Goal: Information Seeking & Learning: Learn about a topic

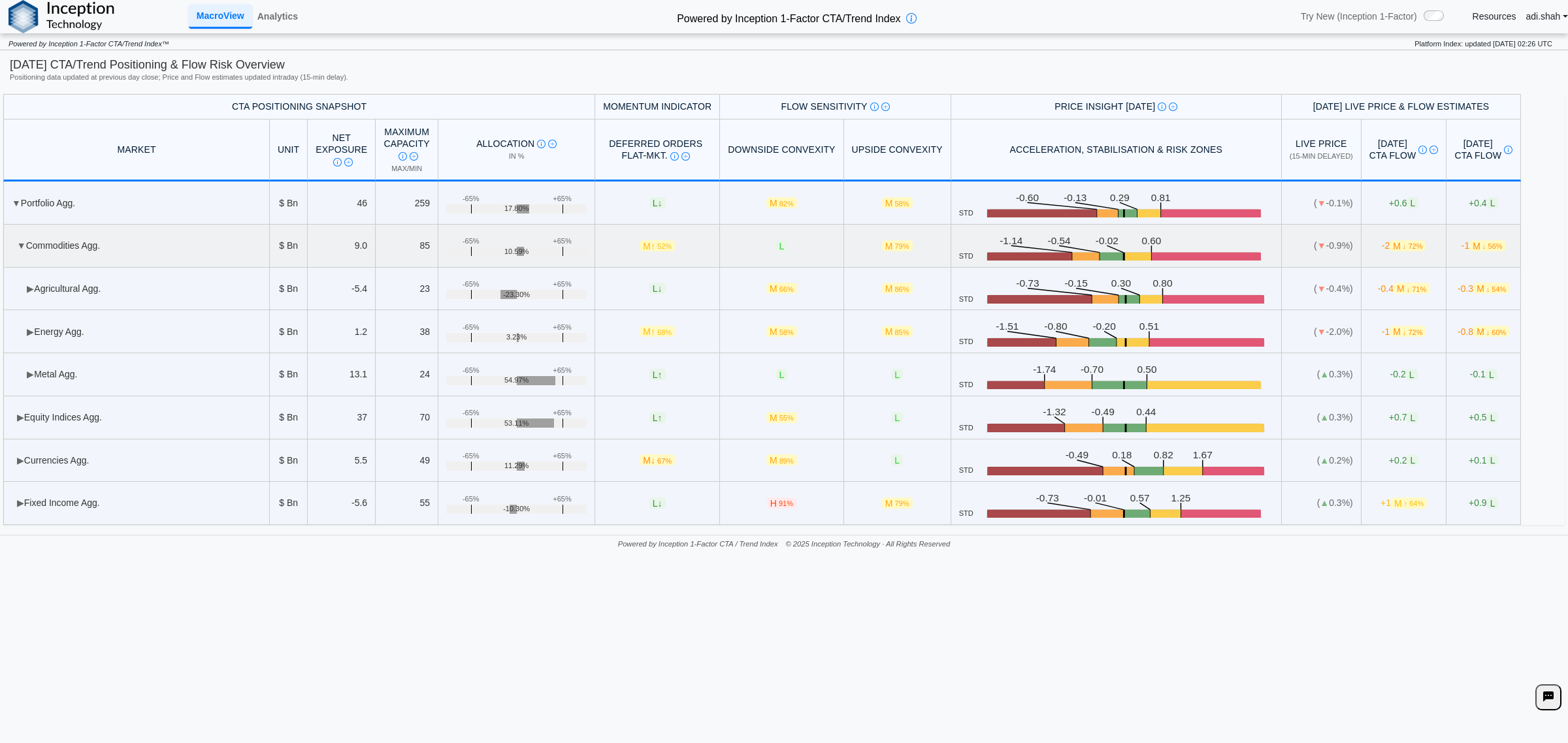
click at [18, 246] on span "▼" at bounding box center [21, 245] width 9 height 10
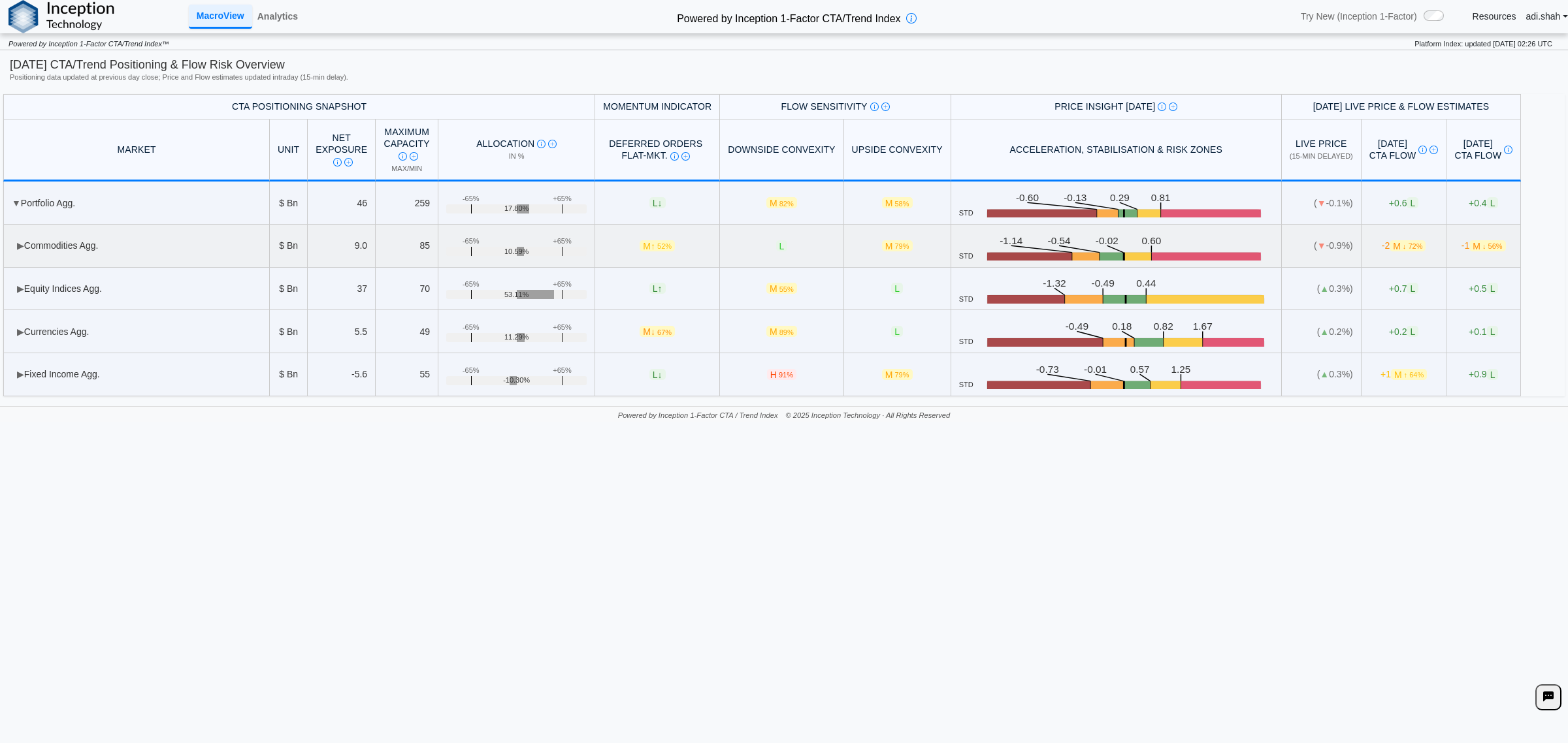
click at [20, 246] on span "▶" at bounding box center [20, 245] width 7 height 10
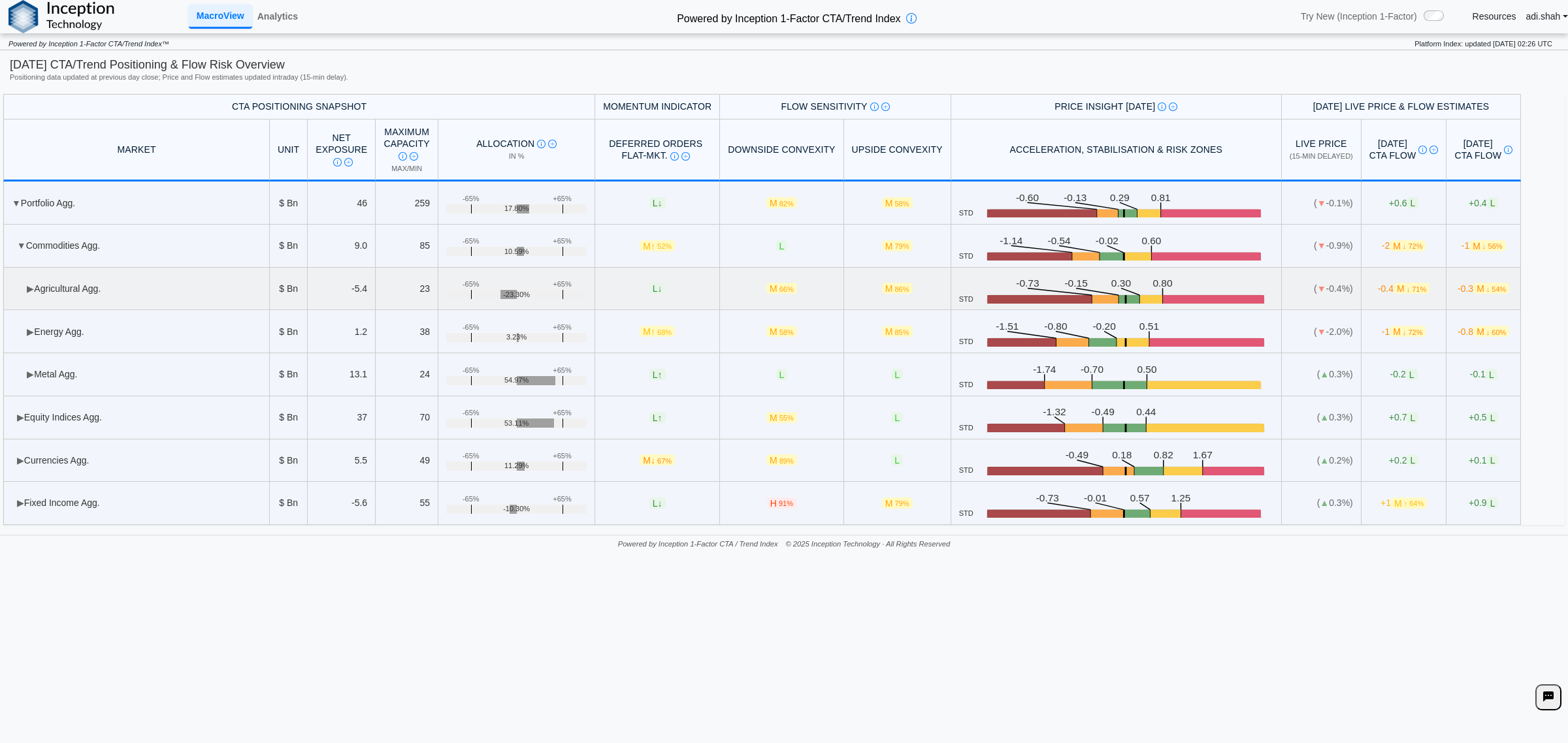
click at [62, 295] on td "▶ Agricultural Agg." at bounding box center [136, 290] width 267 height 43
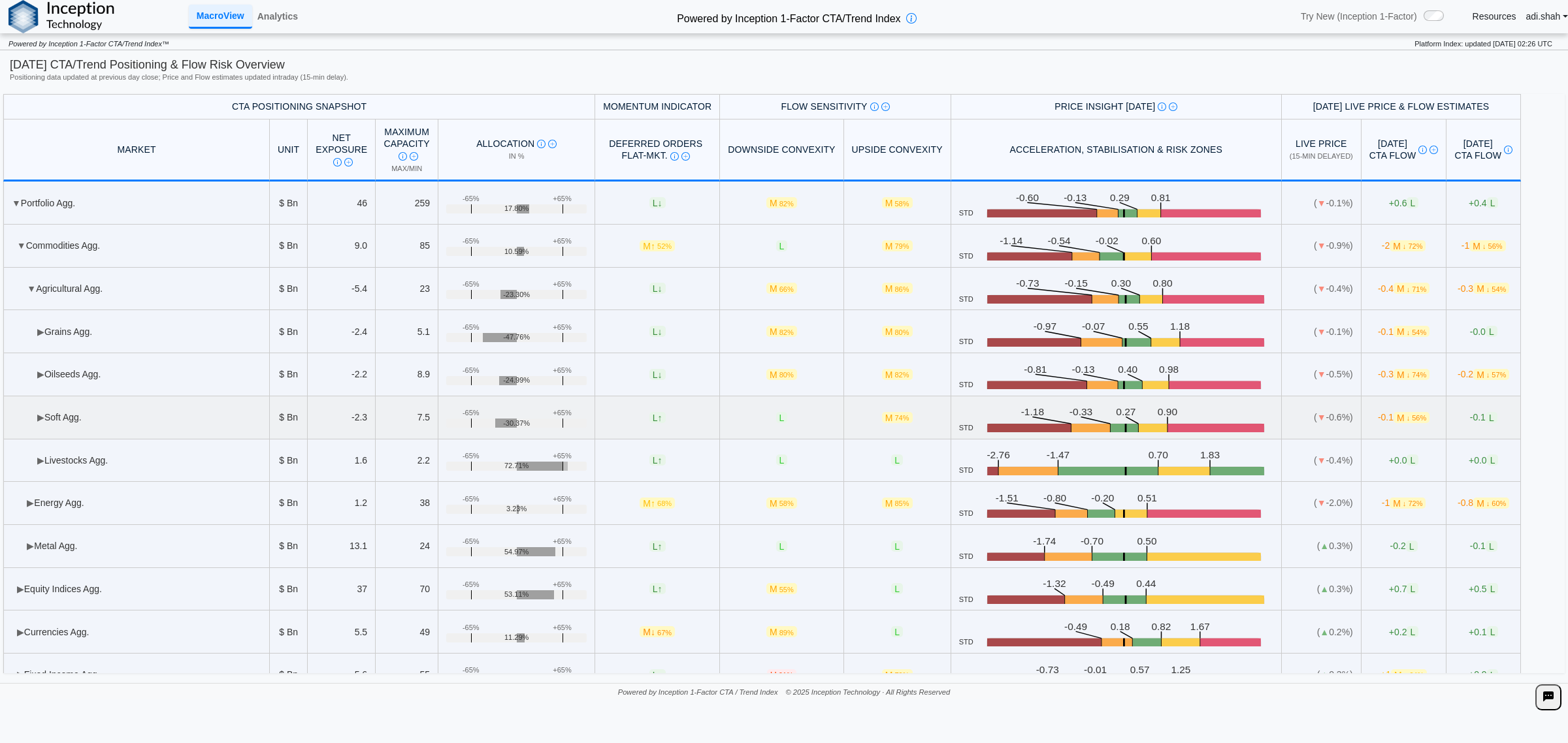
click at [145, 409] on td "▶ Soft Agg." at bounding box center [136, 418] width 267 height 43
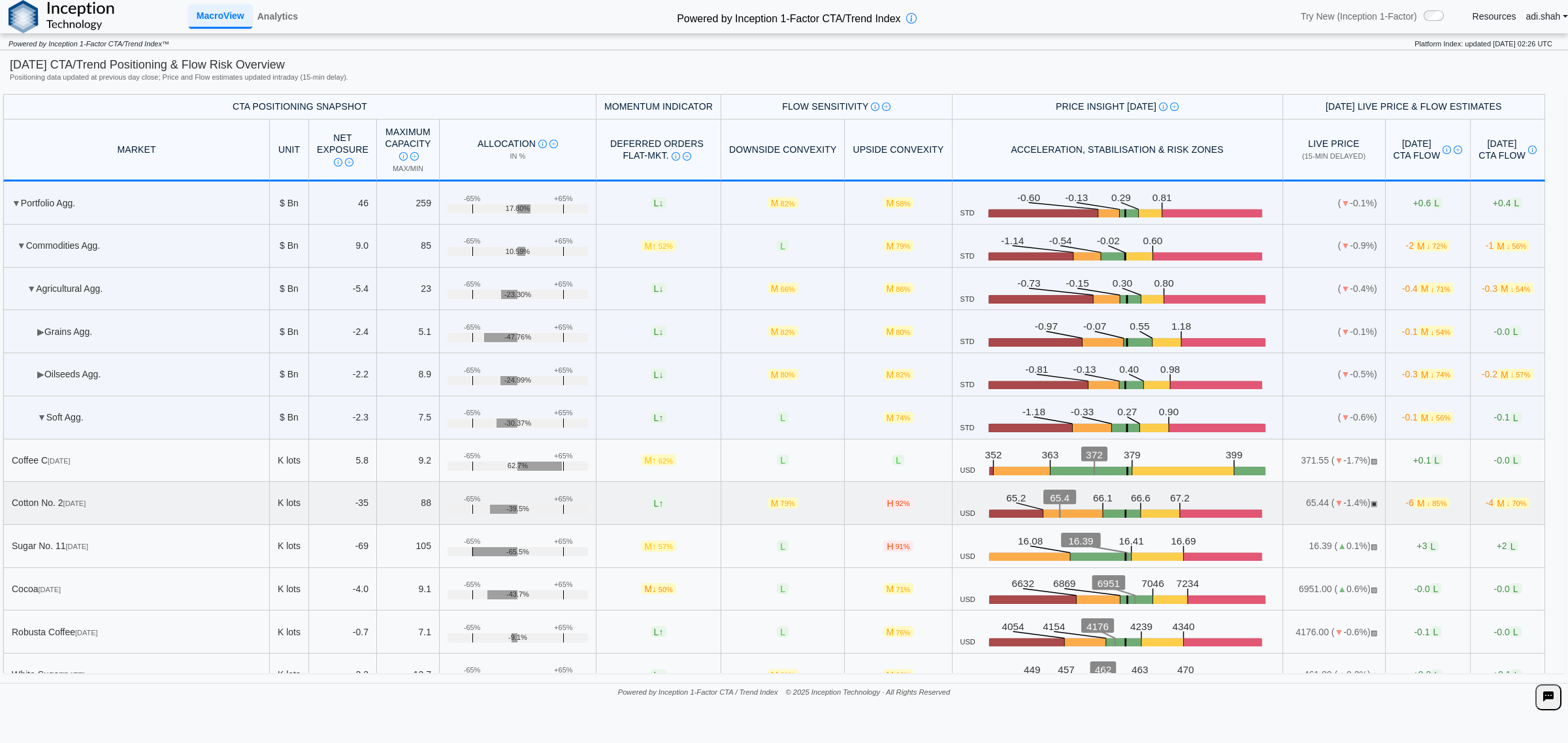
click at [126, 514] on td "Cotton No. [DATE]" at bounding box center [136, 504] width 267 height 43
click at [281, 8] on link "Analytics" at bounding box center [277, 16] width 51 height 22
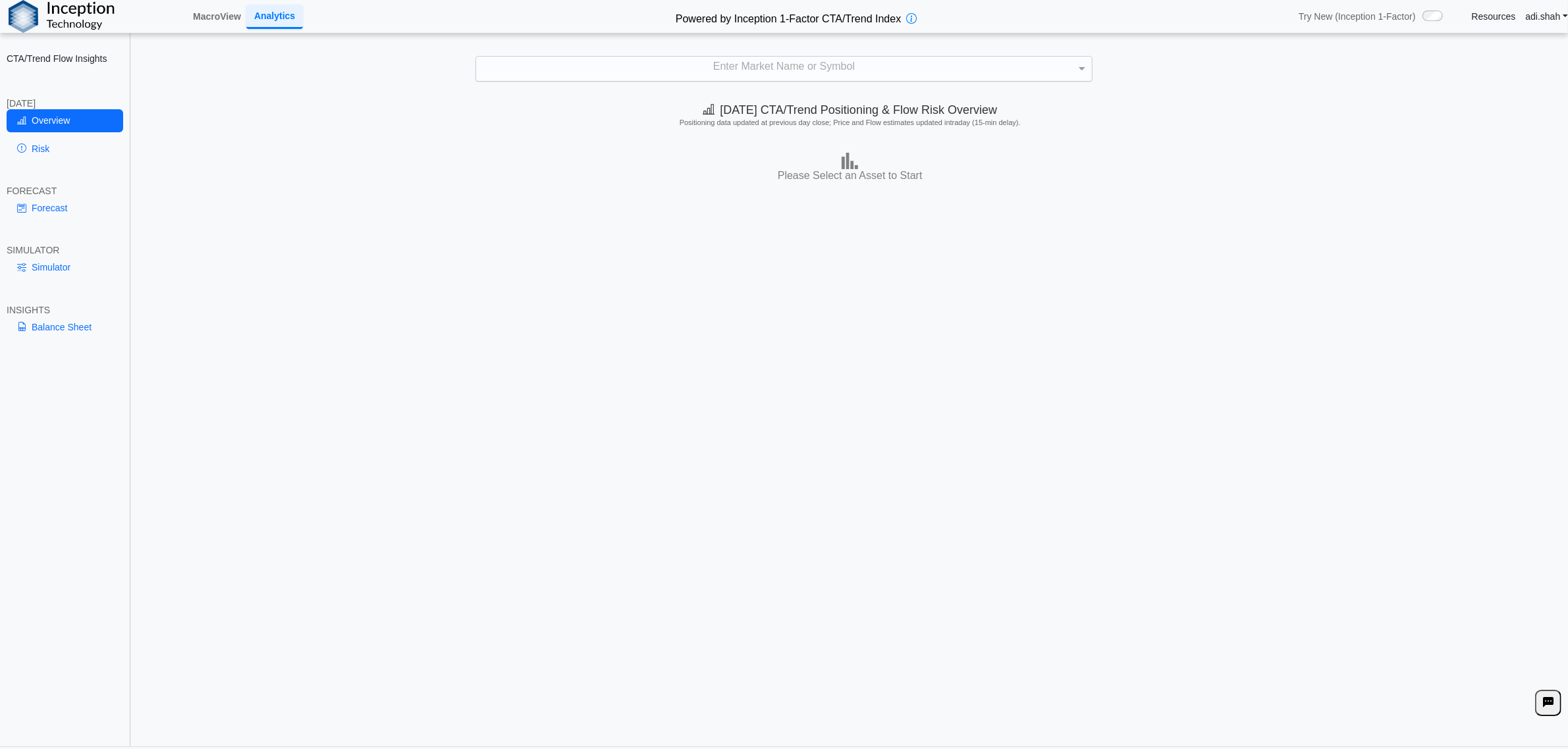
click at [709, 68] on div "Enter Market Name or Symbol" at bounding box center [784, 68] width 615 height 24
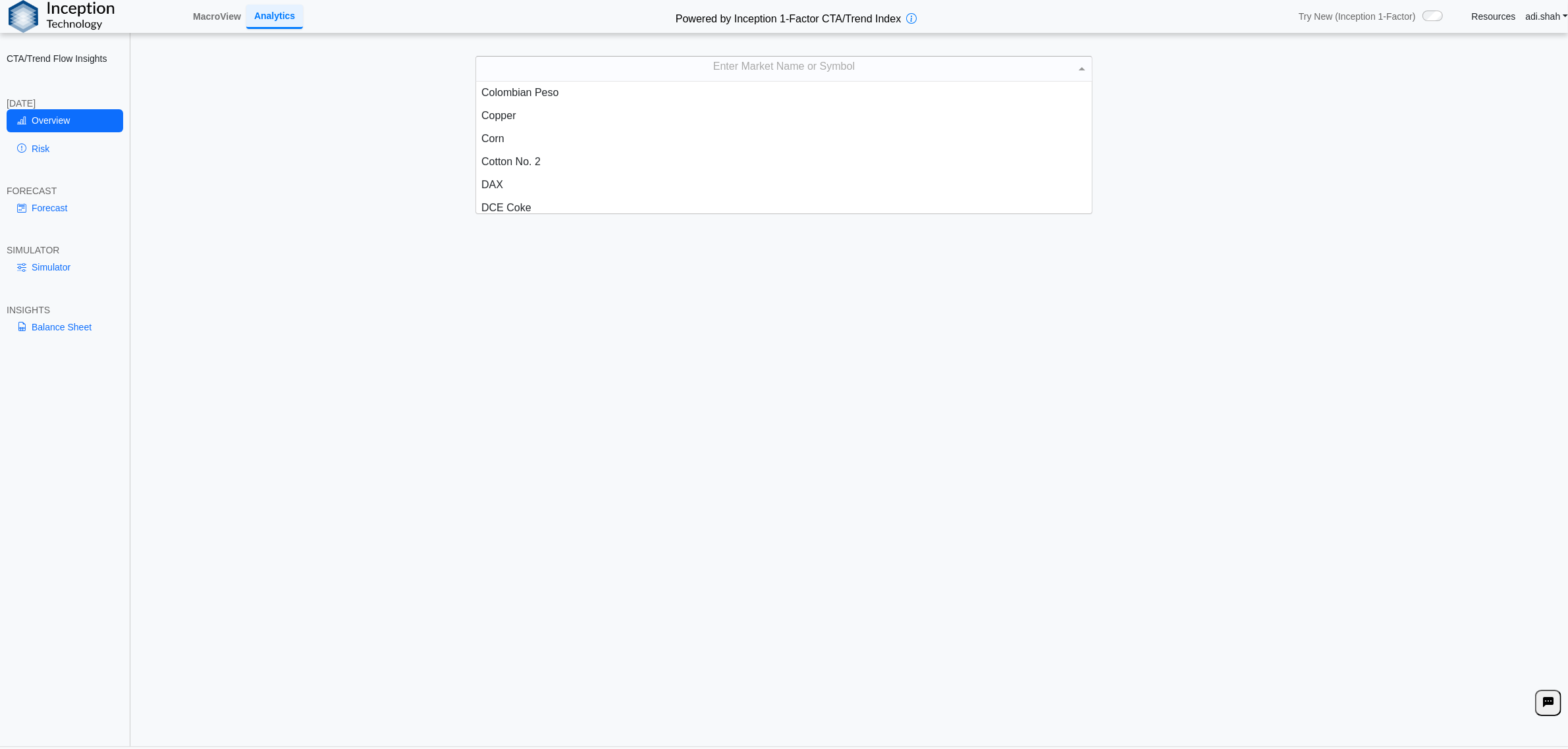
scroll to position [530, 0]
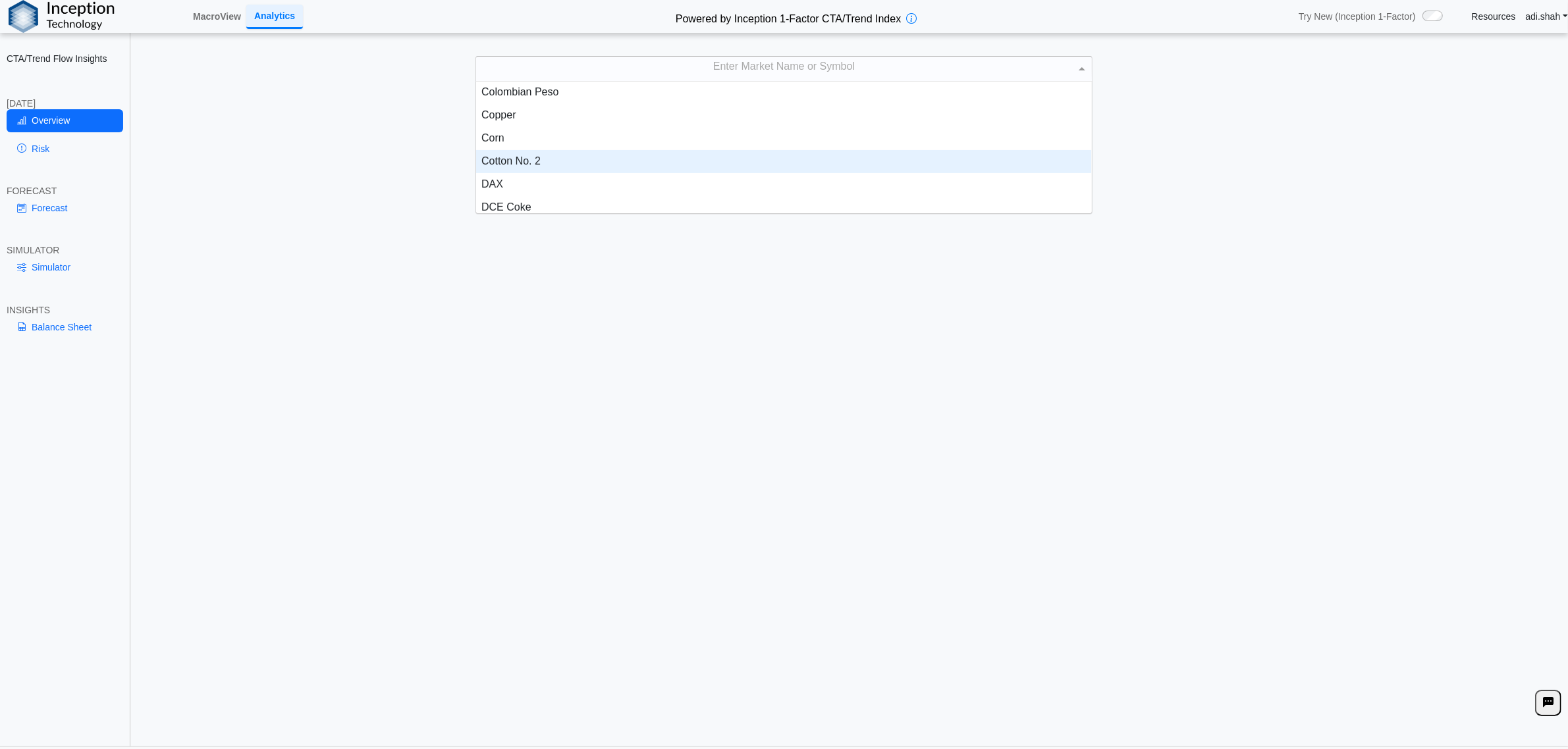
click at [538, 163] on div "Cotton No. 2" at bounding box center [784, 162] width 615 height 23
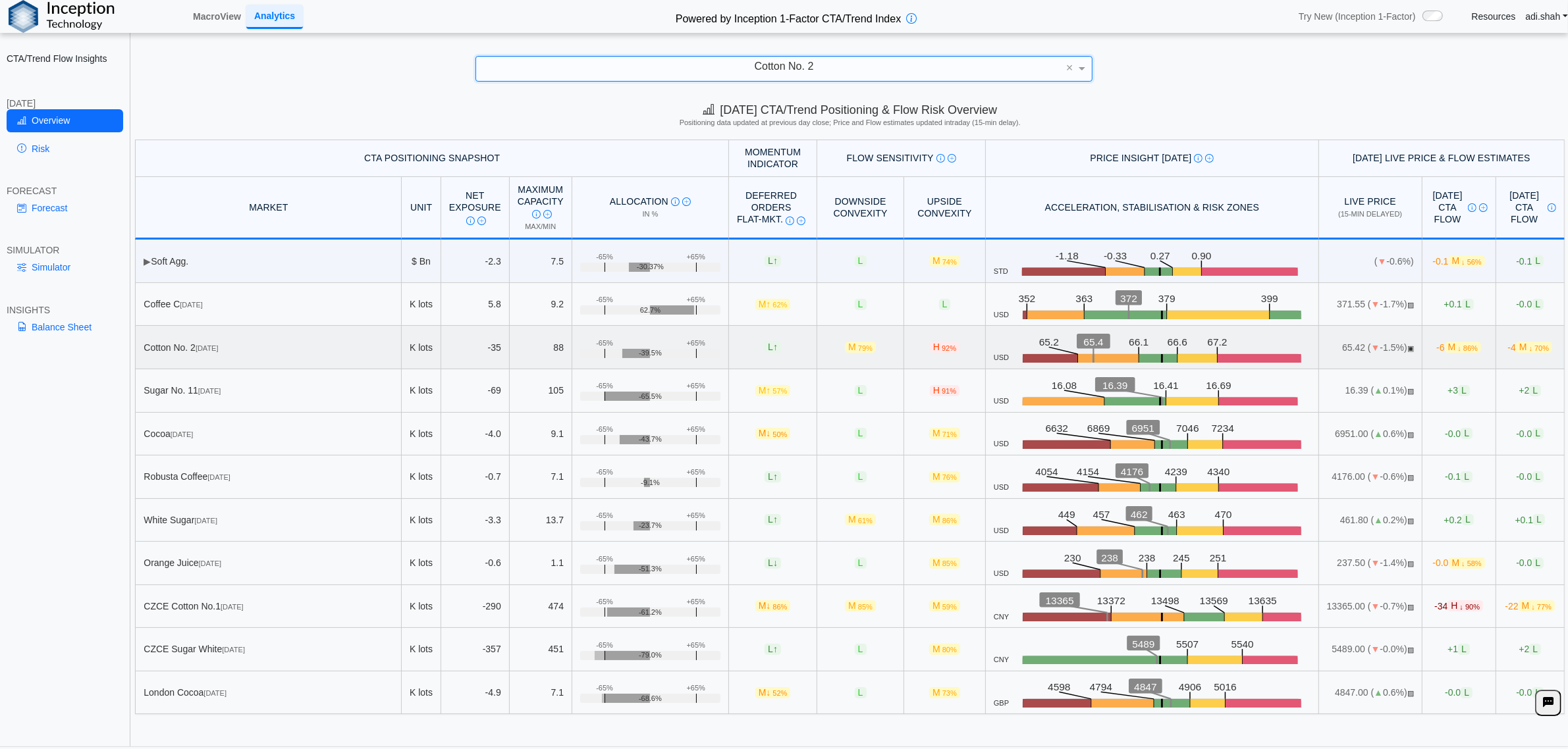
click at [370, 341] on td "Cotton No. [DATE]" at bounding box center [268, 348] width 267 height 44
click at [33, 145] on link "Risk" at bounding box center [64, 149] width 116 height 23
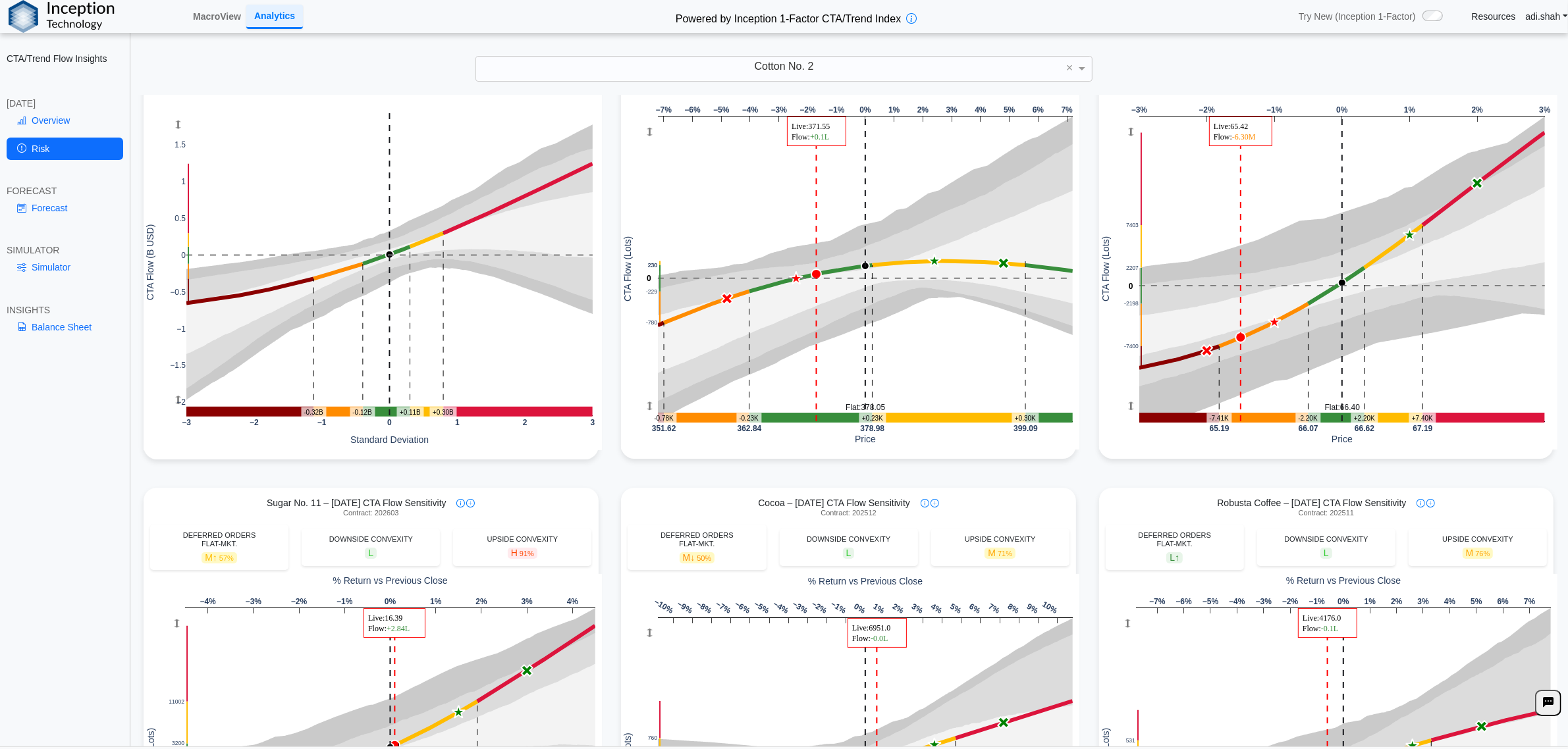
scroll to position [22, 0]
